Goal: Navigation & Orientation: Find specific page/section

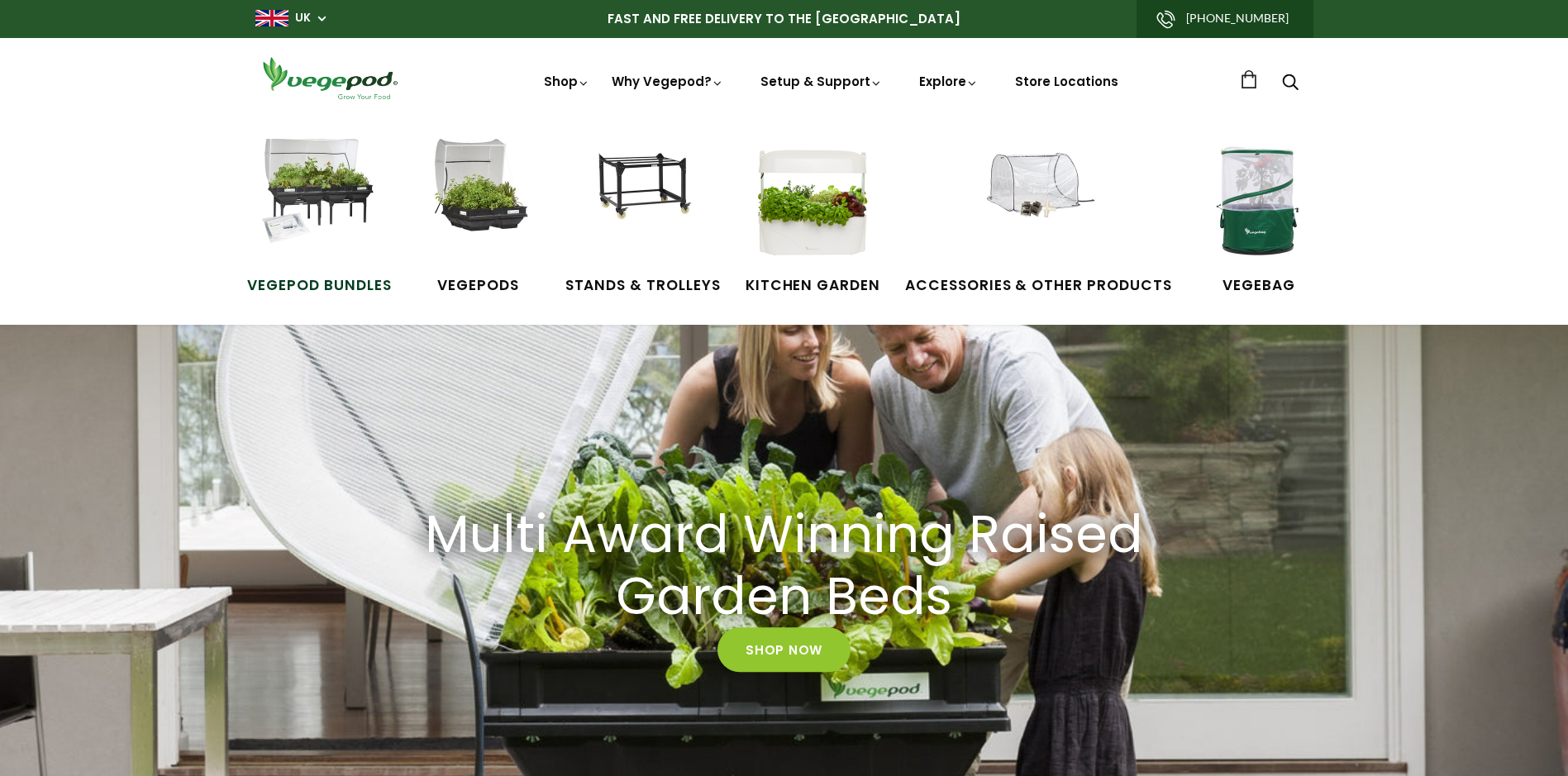
click at [319, 171] on img at bounding box center [319, 201] width 124 height 124
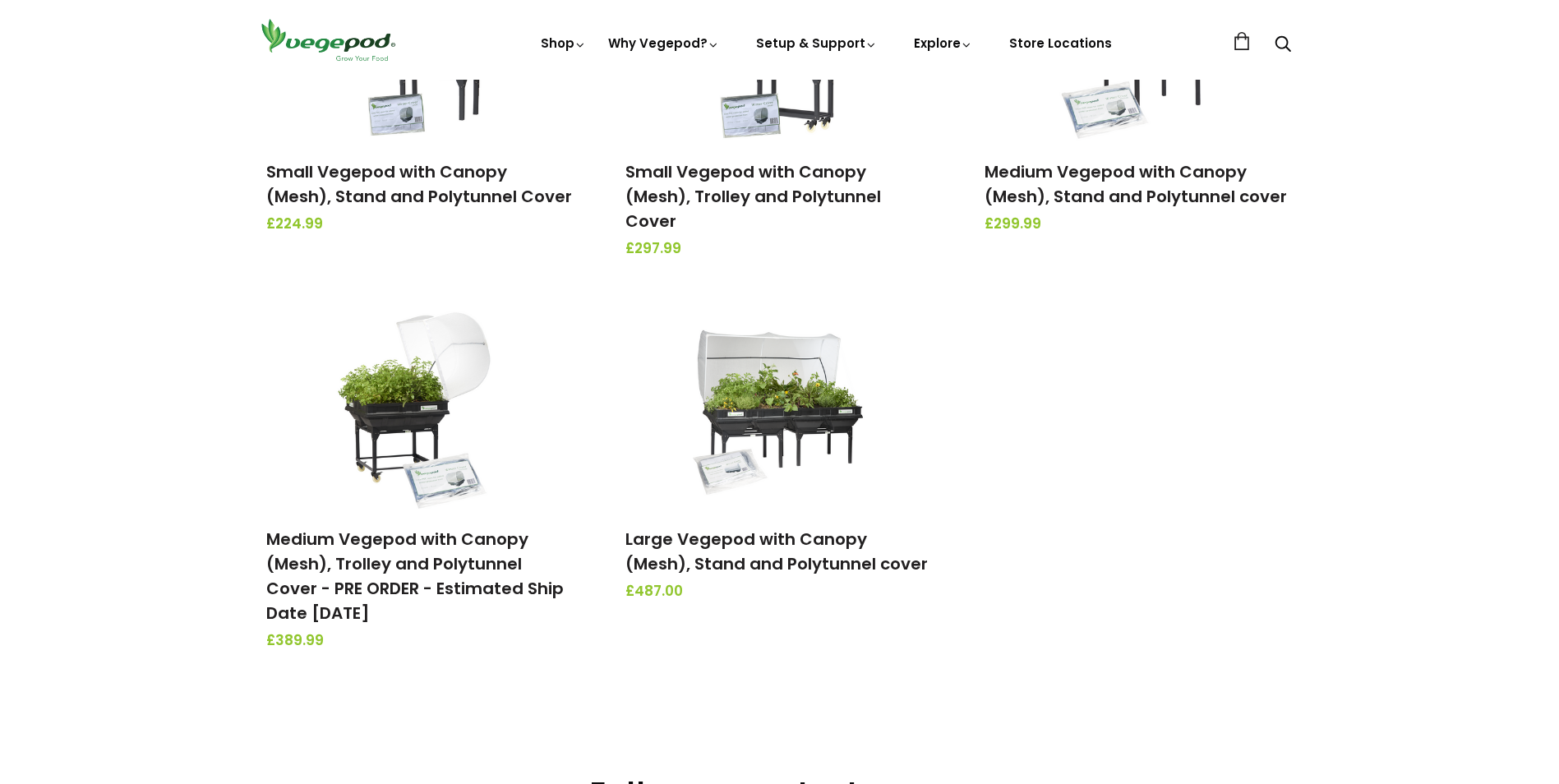
scroll to position [472, 0]
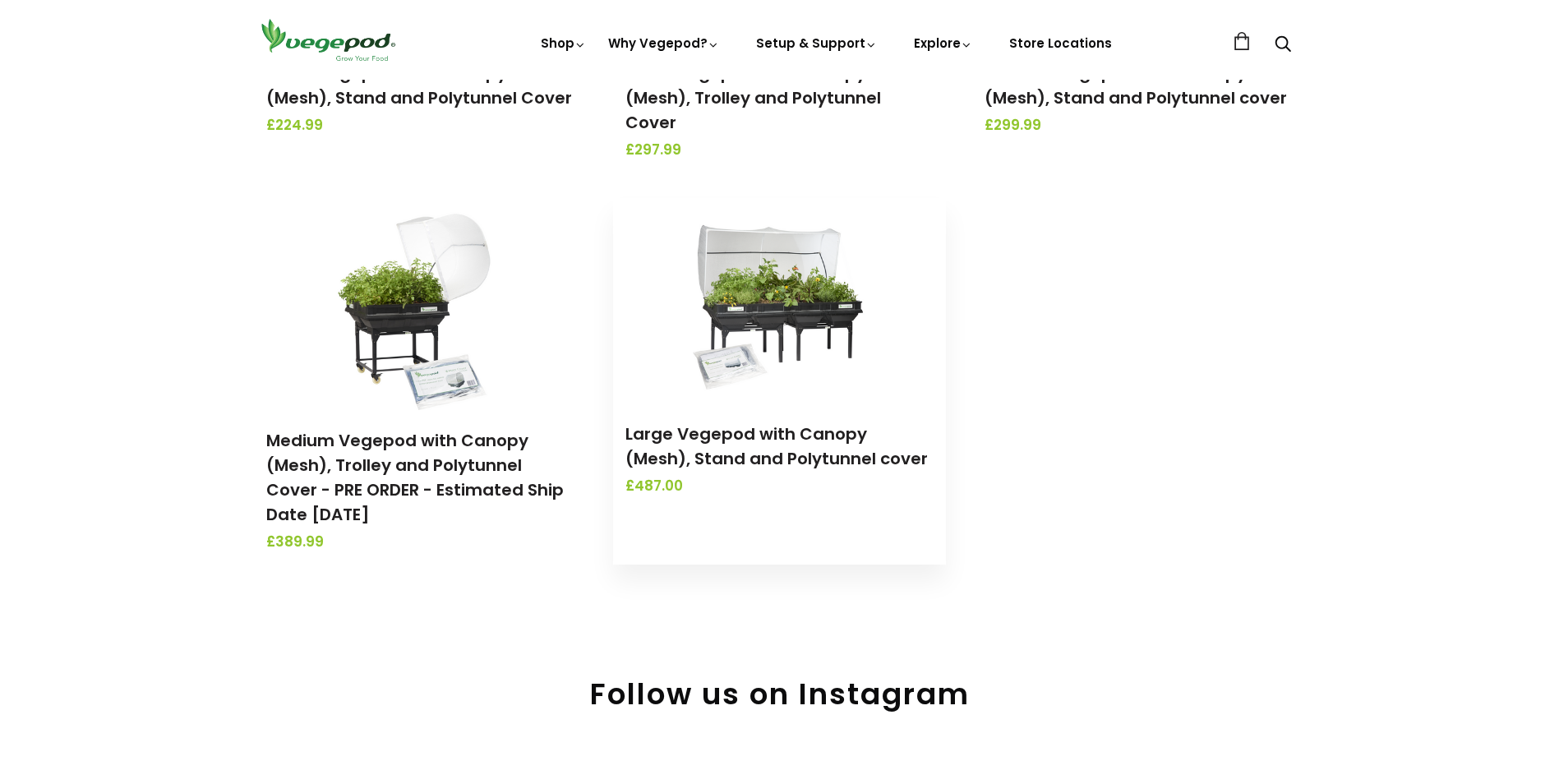
click at [800, 282] on img at bounding box center [779, 300] width 173 height 205
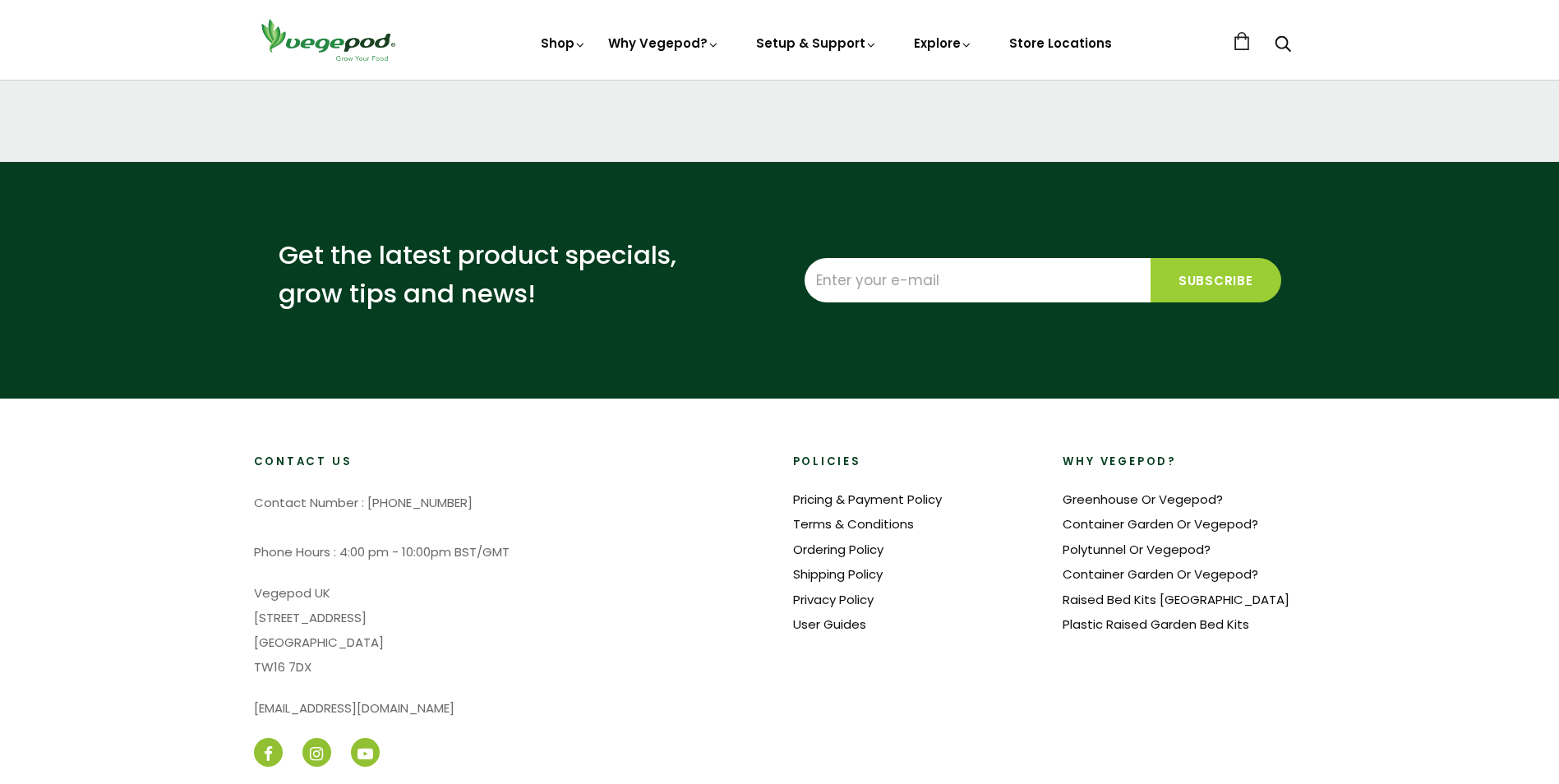
scroll to position [1308, 0]
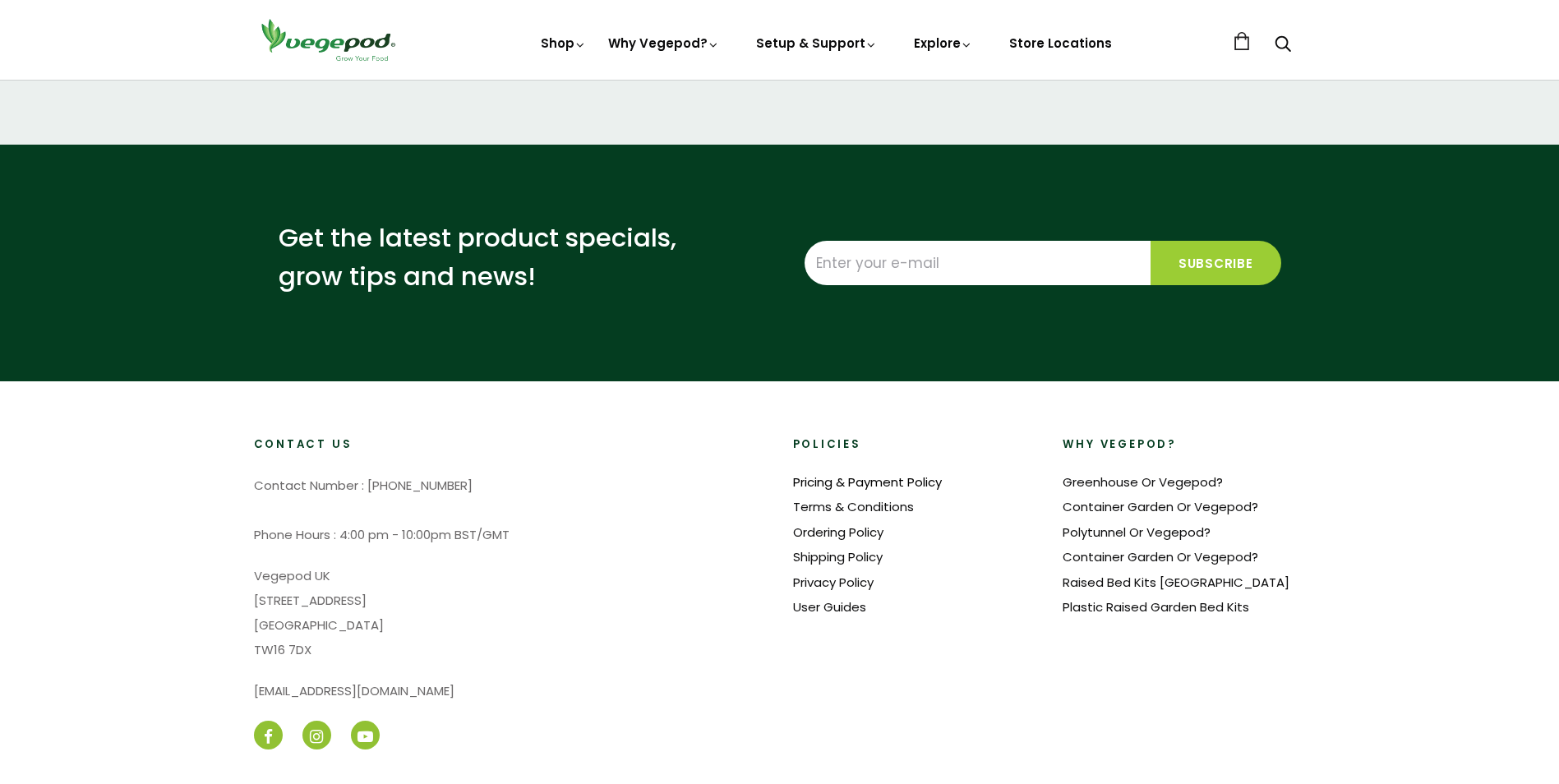
click at [931, 477] on link "Pricing & Payment Policy" at bounding box center [868, 481] width 149 height 17
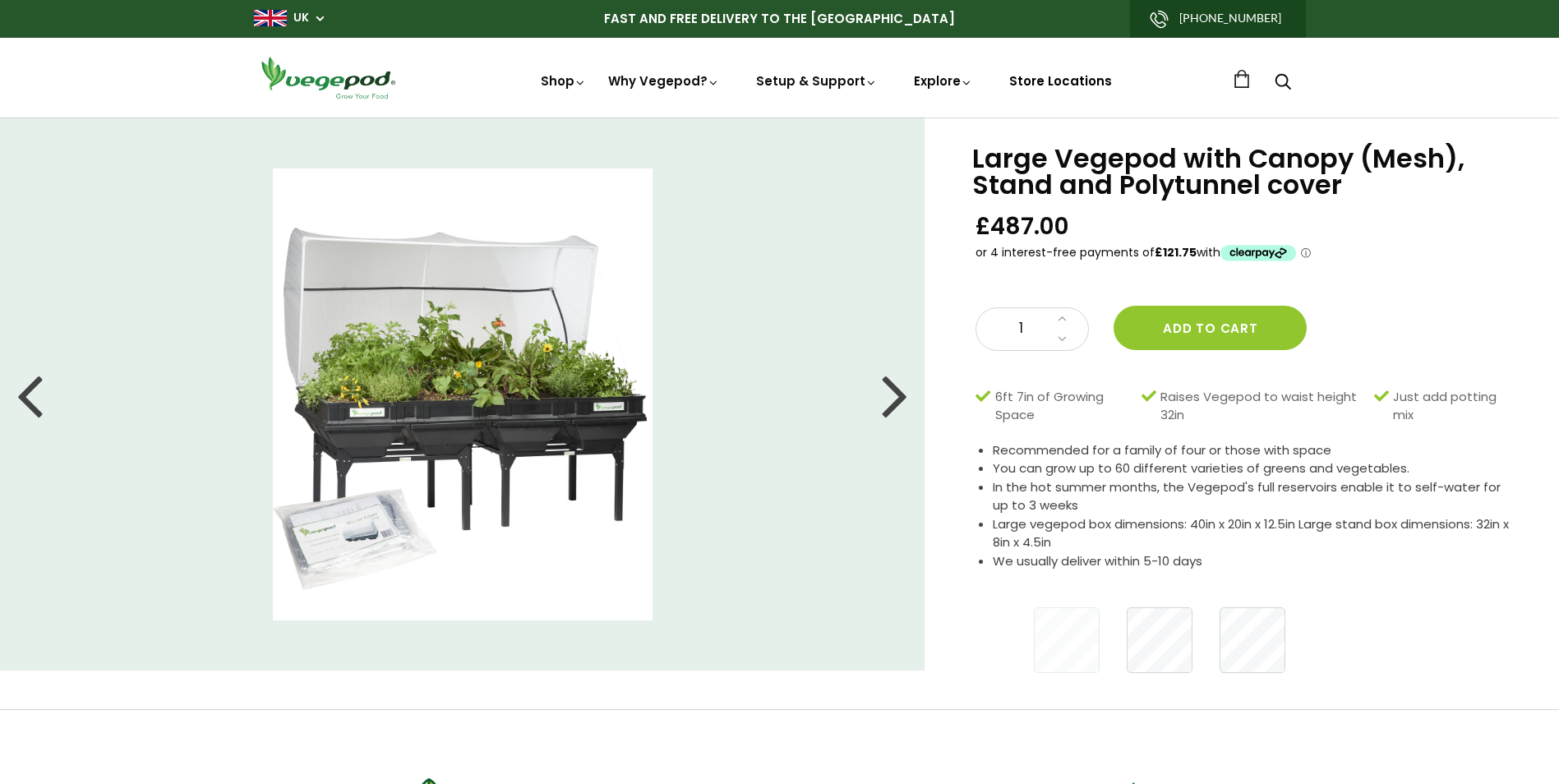
click at [1075, 77] on link "Store Locations" at bounding box center [1060, 81] width 103 height 17
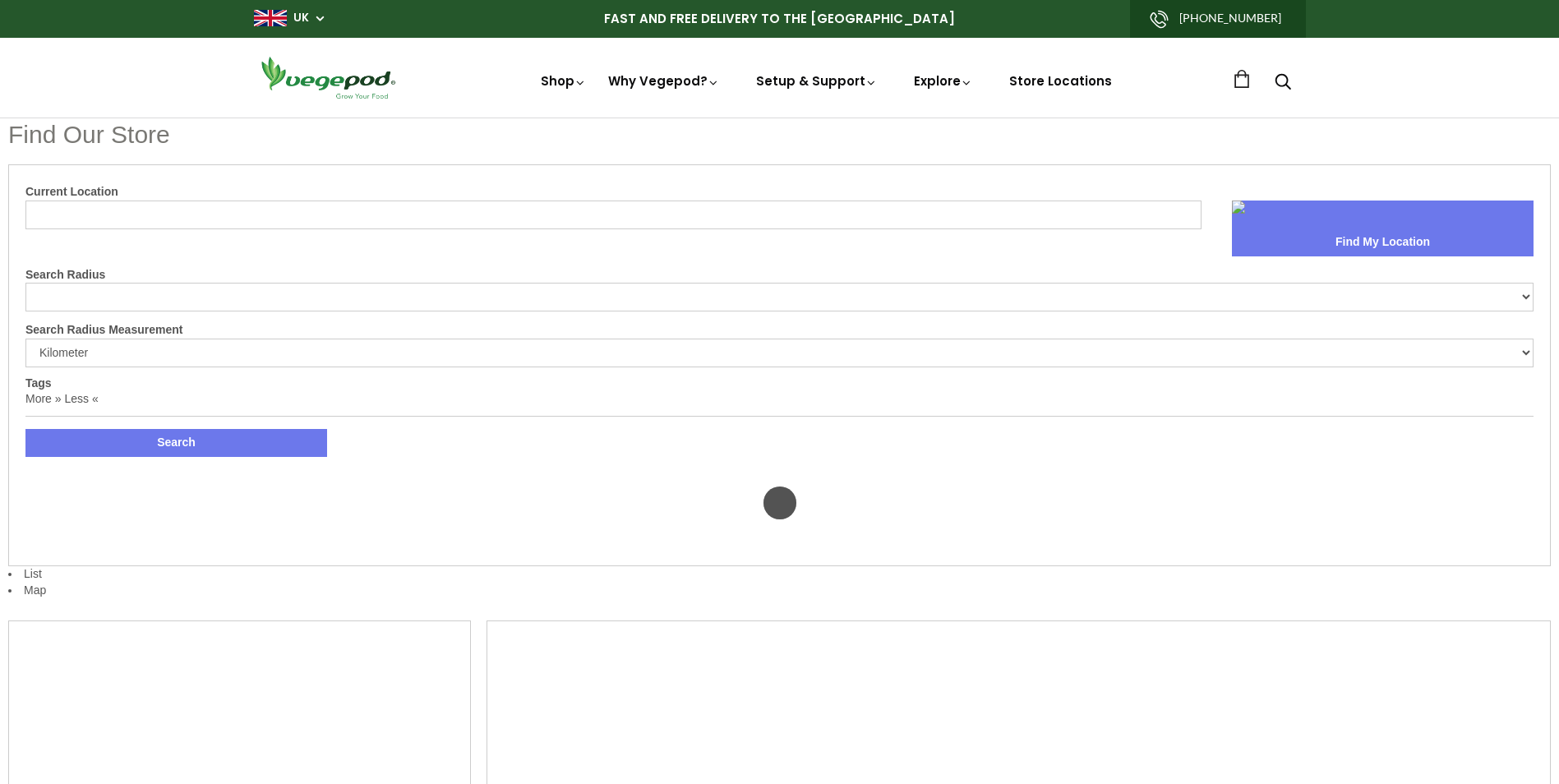
select select "m"
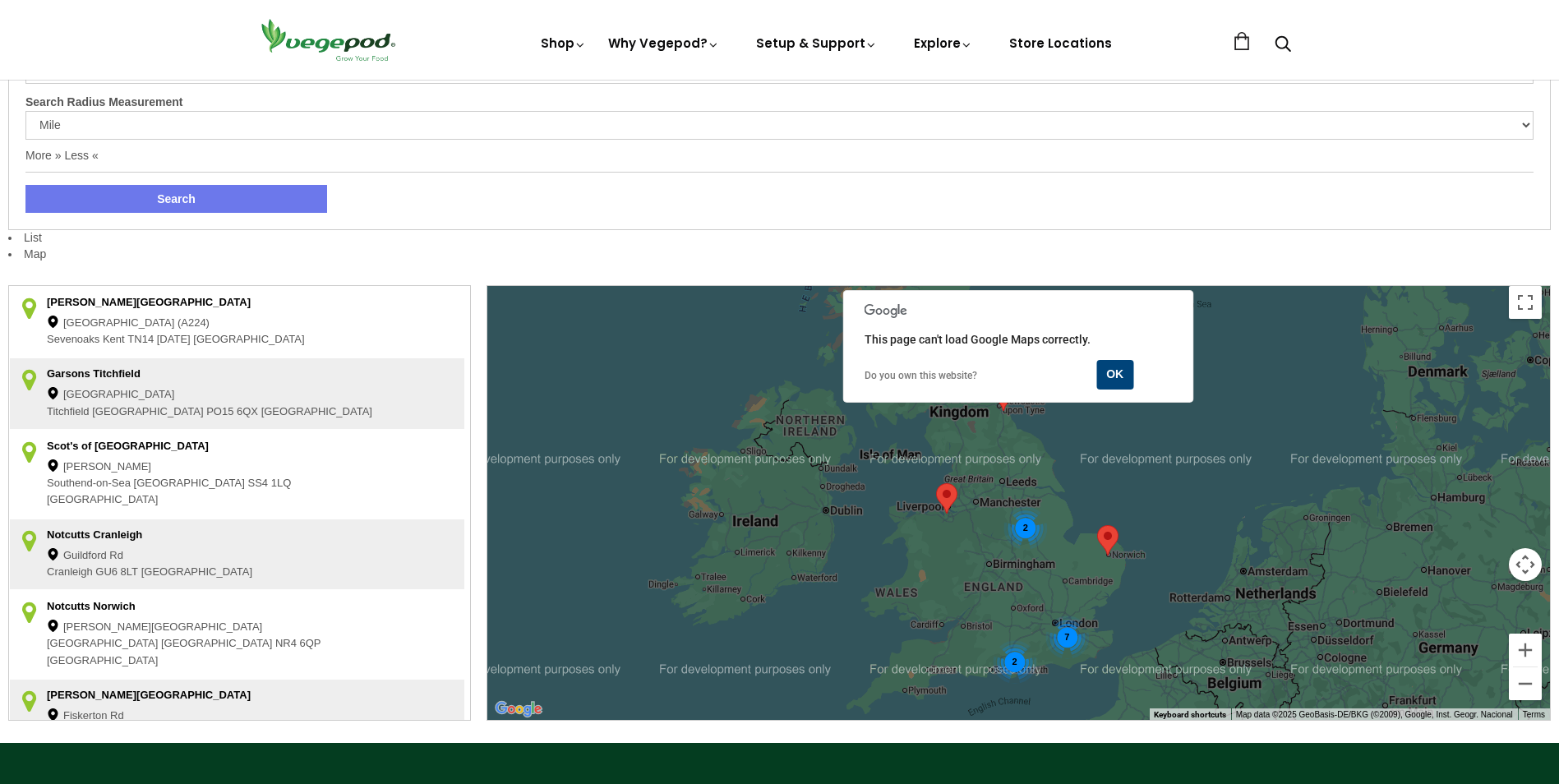
scroll to position [269, 0]
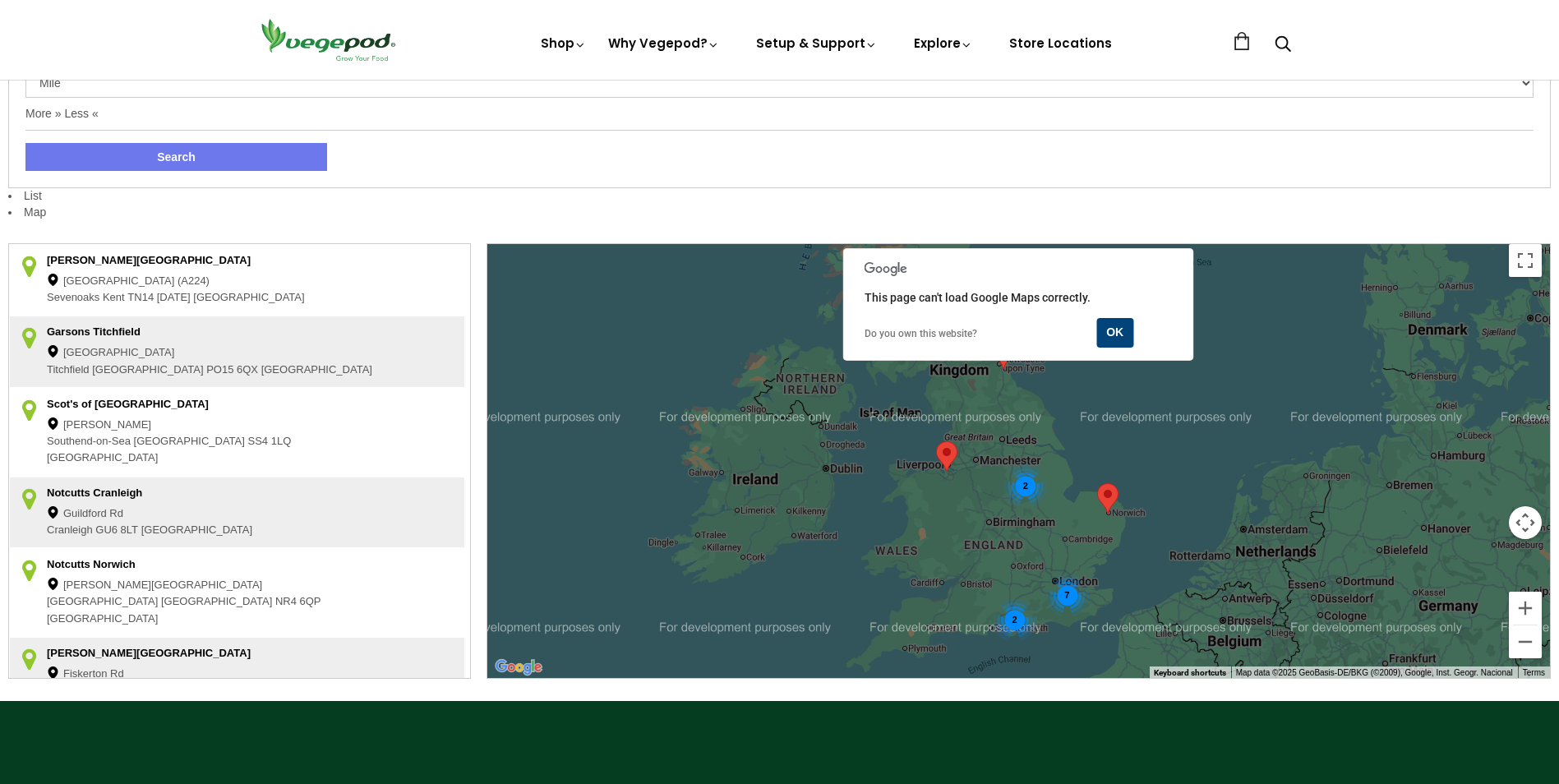
click at [1109, 493] on img at bounding box center [1108, 499] width 21 height 30
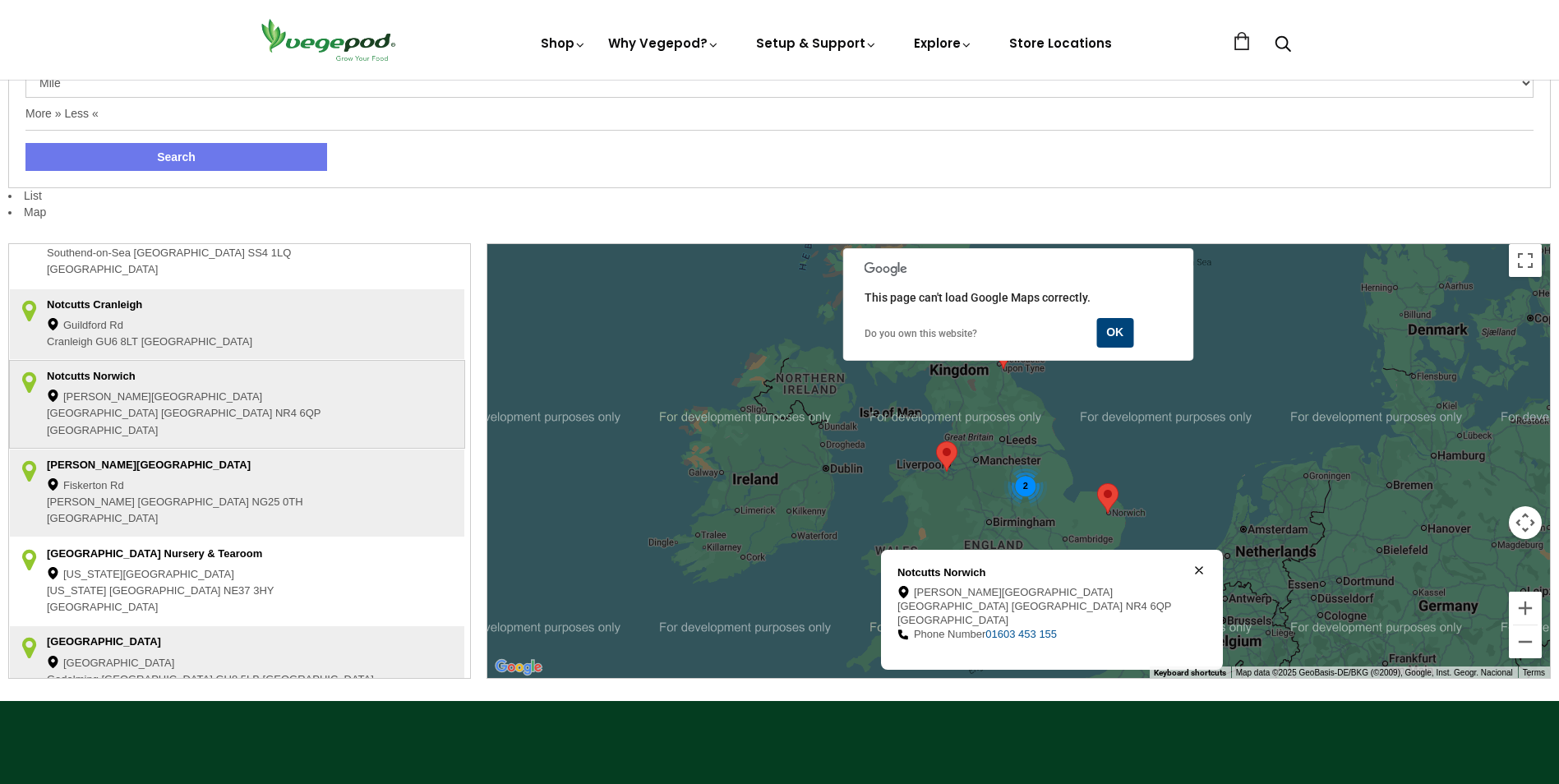
scroll to position [288, 0]
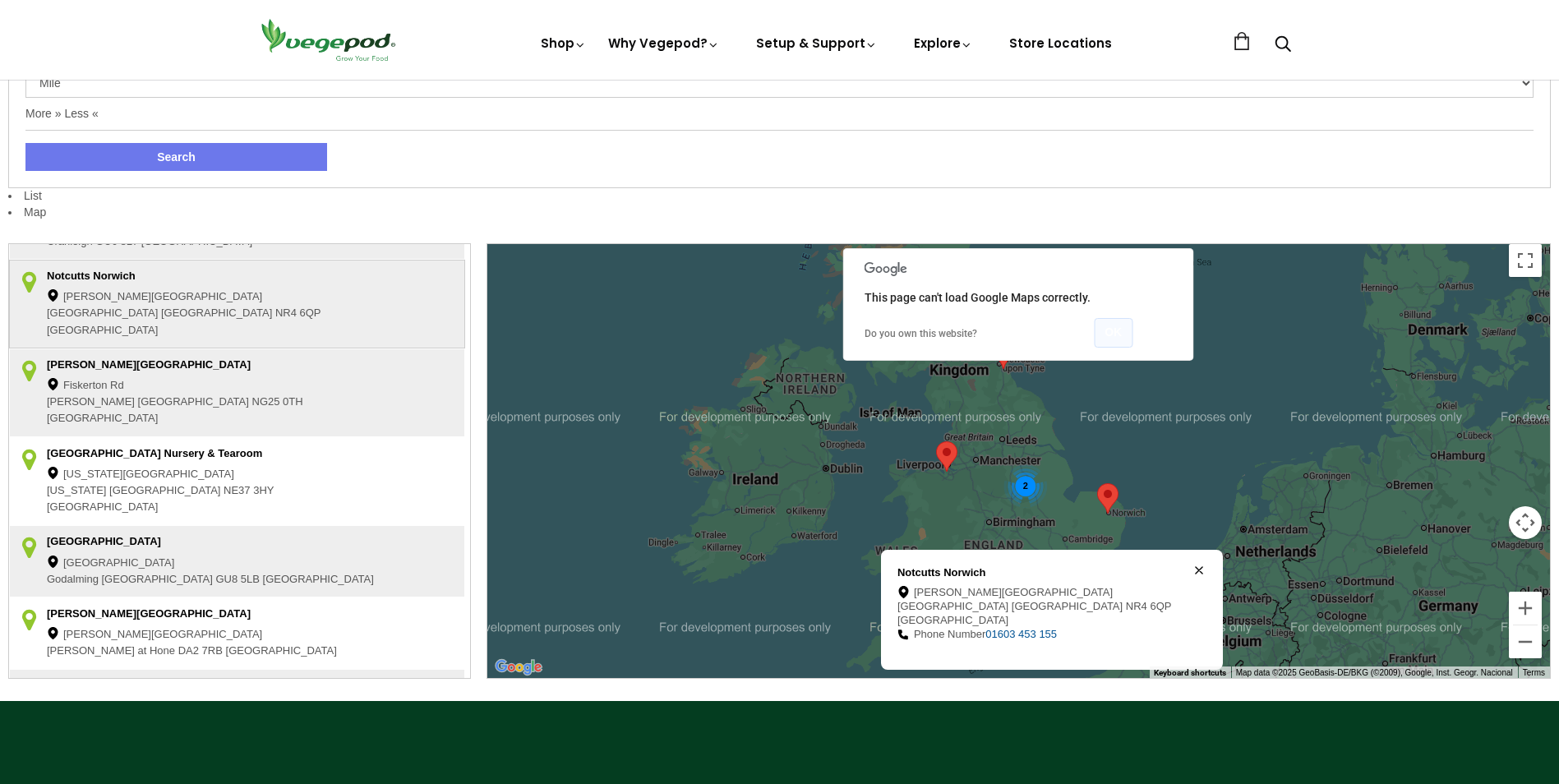
click at [1113, 331] on button "OK" at bounding box center [1113, 332] width 39 height 30
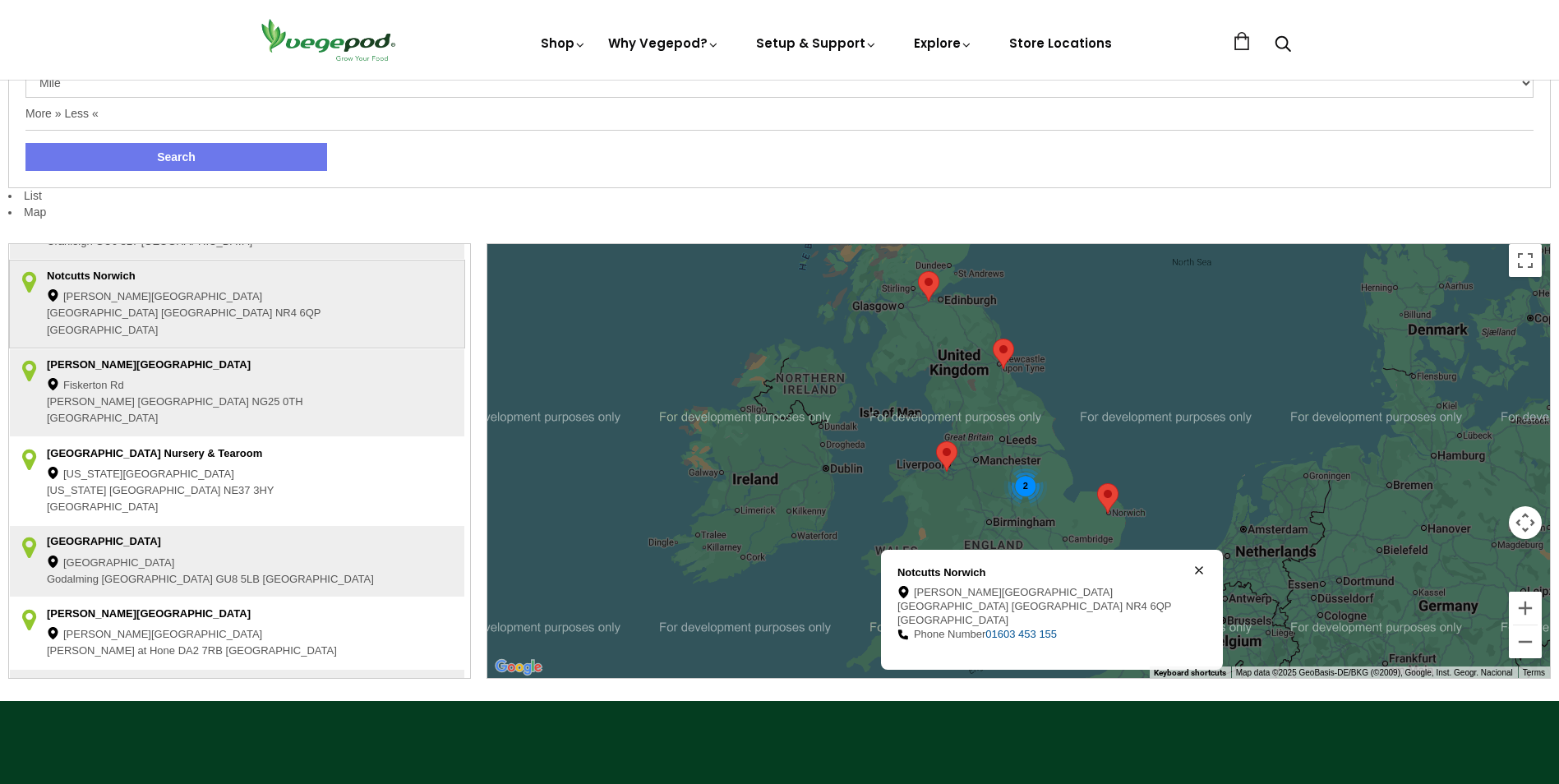
click at [1004, 346] on img at bounding box center [1004, 354] width 21 height 30
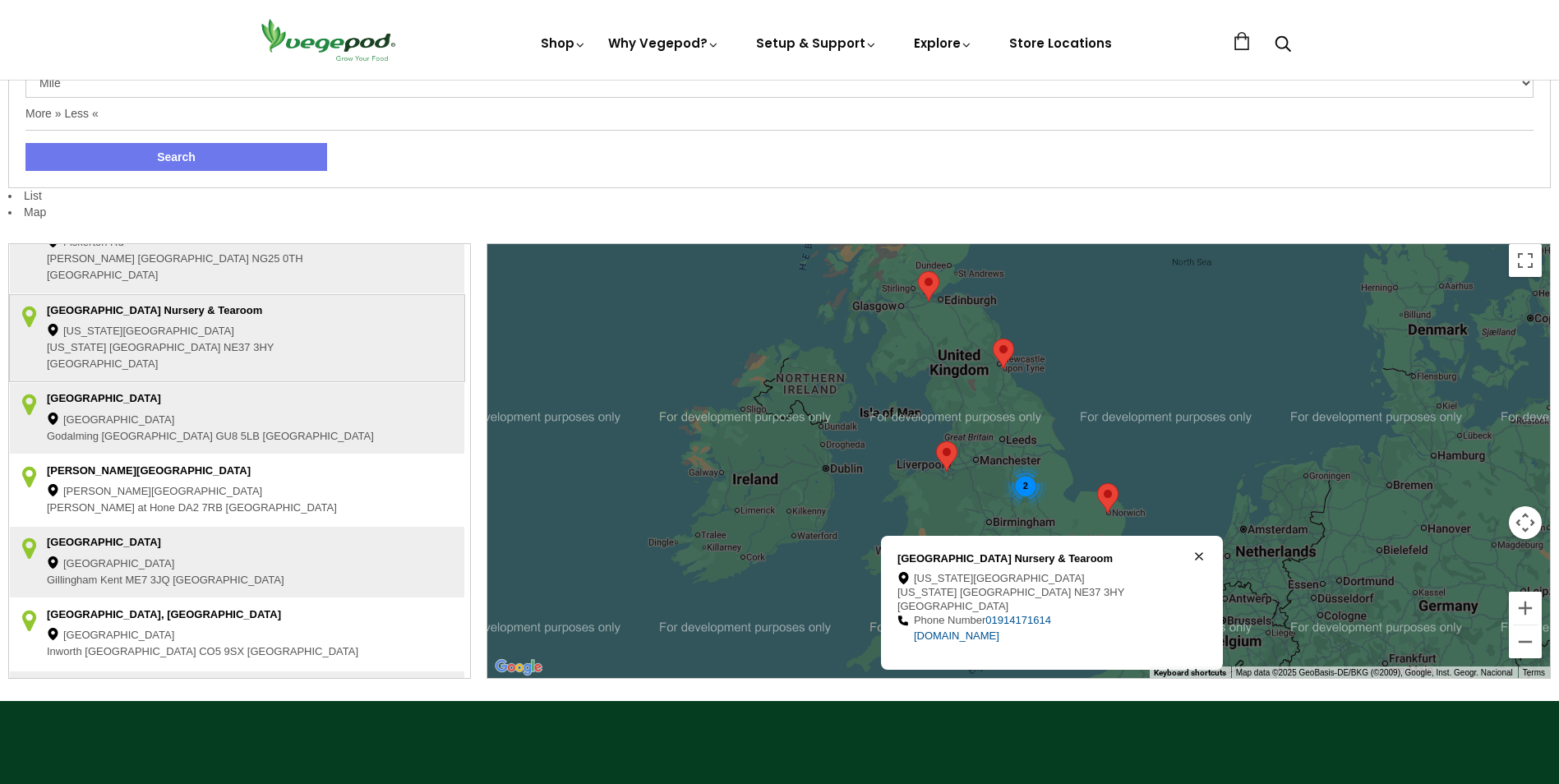
scroll to position [432, 0]
click at [999, 633] on link "[DOMAIN_NAME]" at bounding box center [956, 635] width 85 height 13
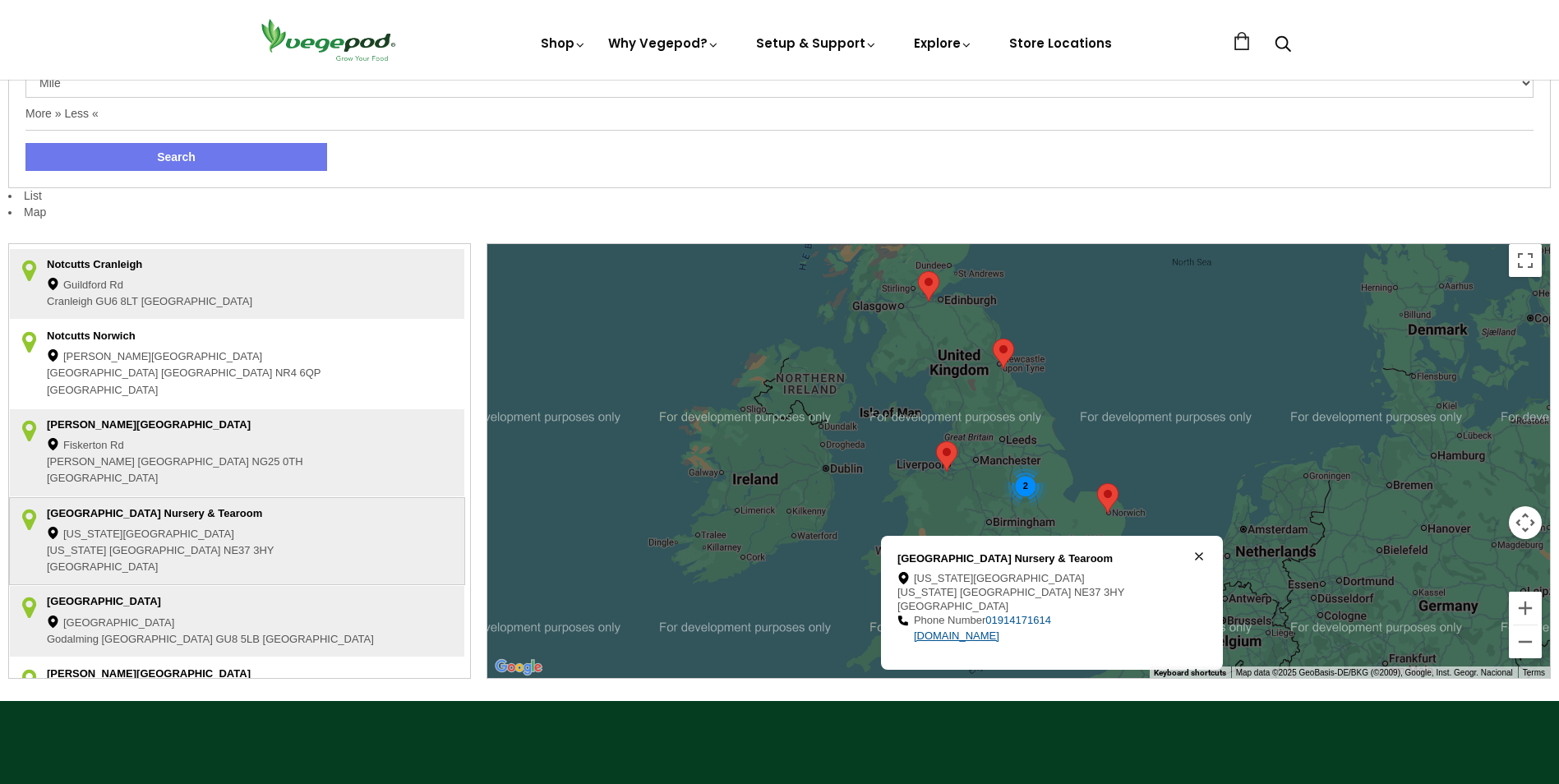
scroll to position [0, 0]
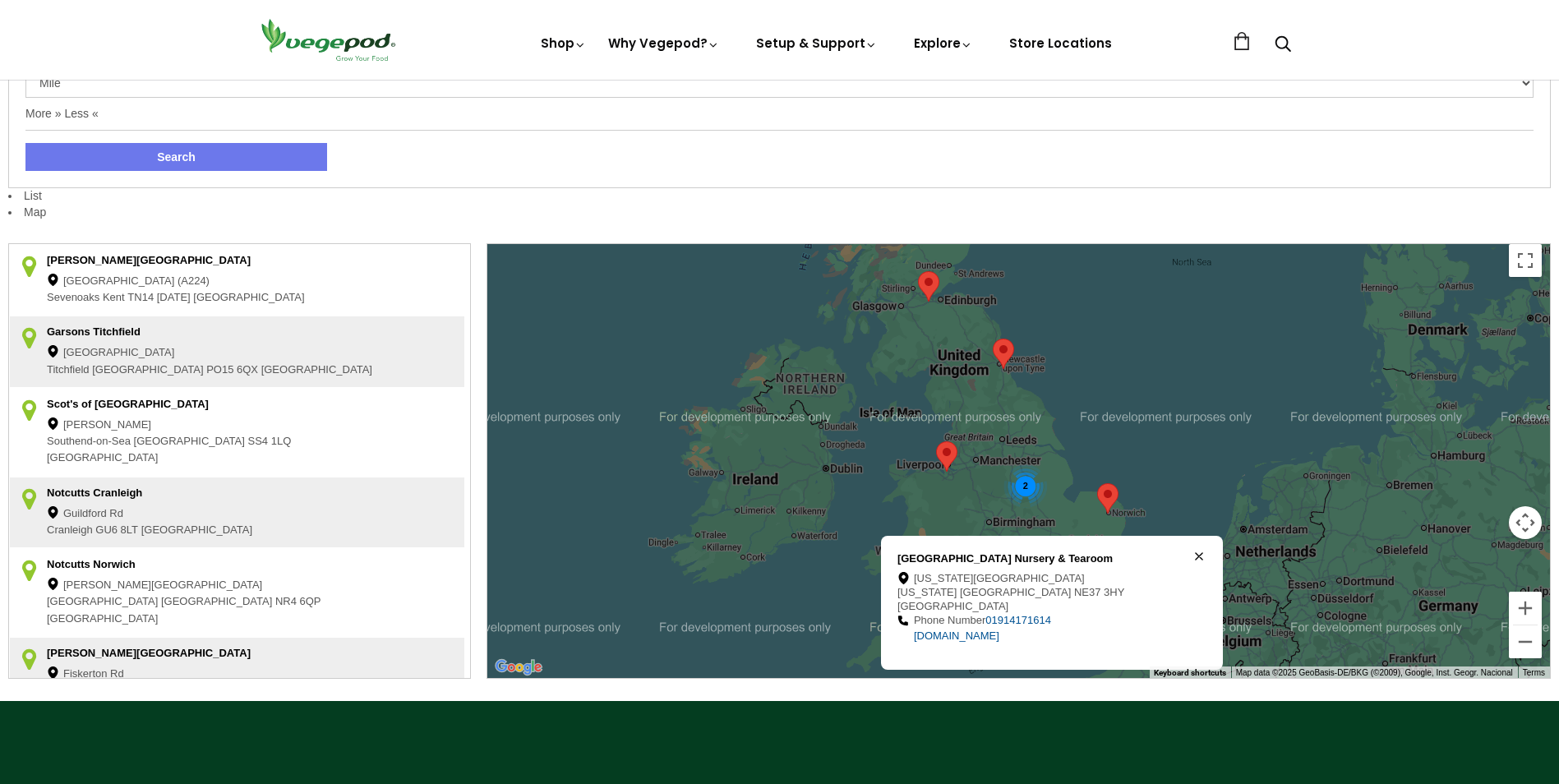
click at [269, 351] on div "[GEOGRAPHIC_DATA]" at bounding box center [212, 354] width 331 height 16
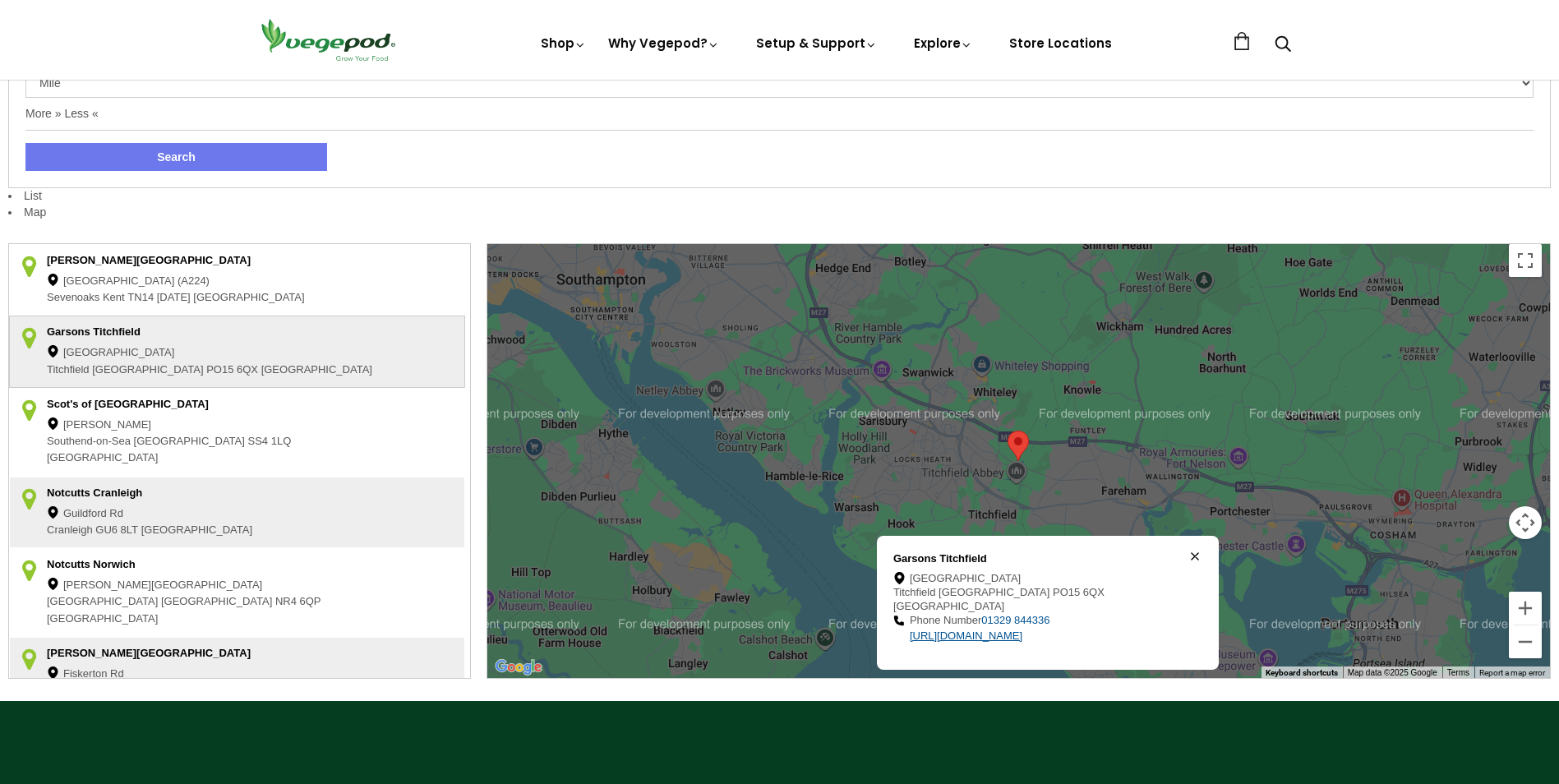
click at [1015, 635] on link "[URL][DOMAIN_NAME]" at bounding box center [966, 635] width 113 height 13
